Goal: Subscribe to service/newsletter

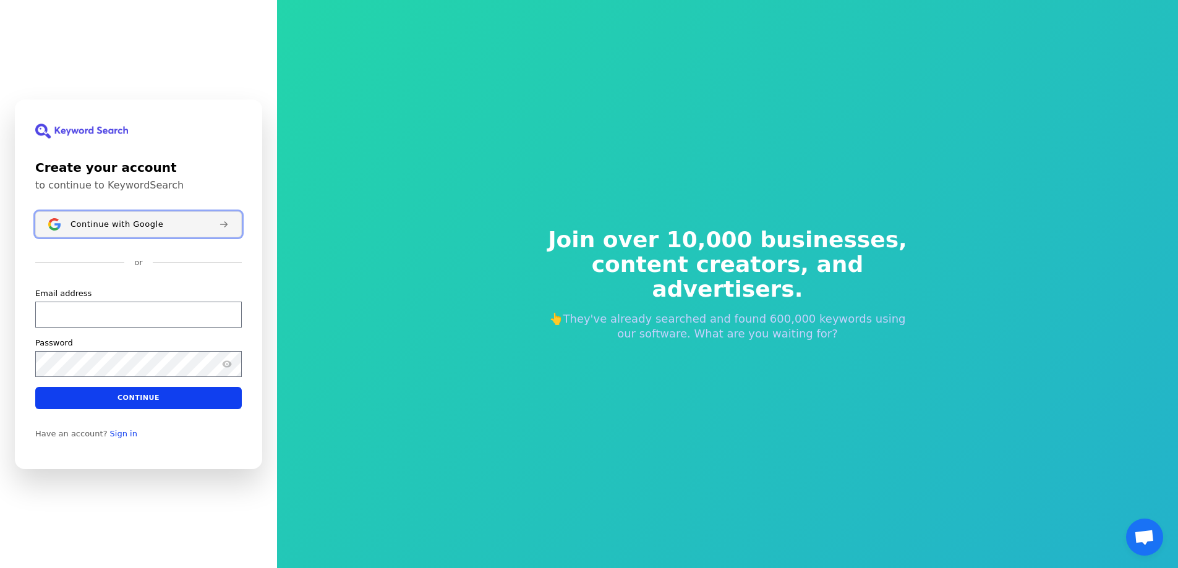
click at [127, 224] on span "Continue with Google" at bounding box center [116, 224] width 93 height 10
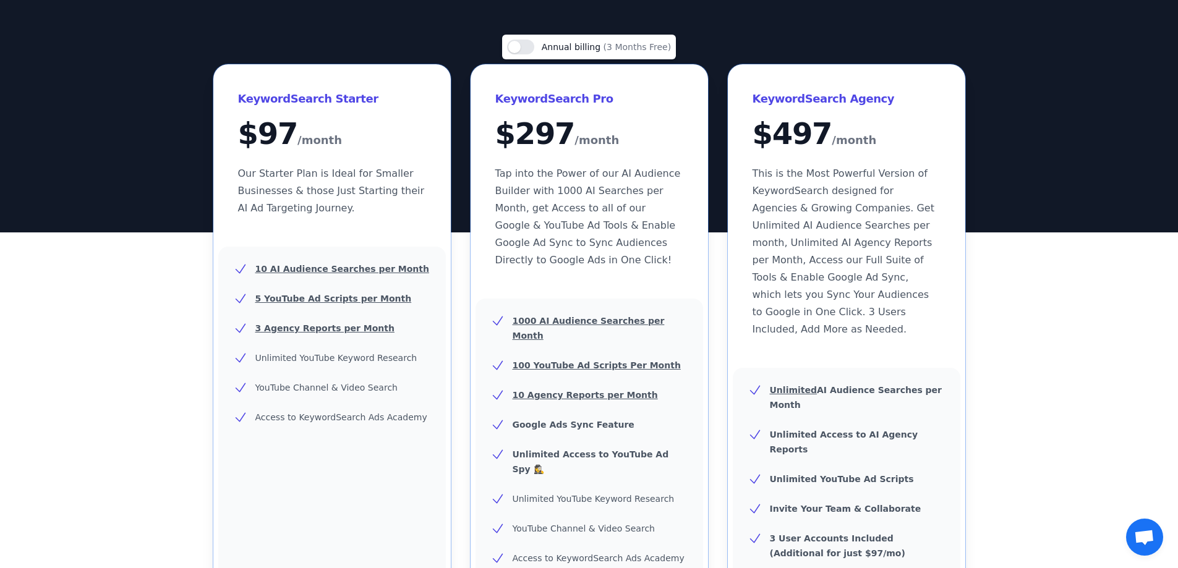
scroll to position [124, 0]
